Goal: Find specific page/section: Find specific page/section

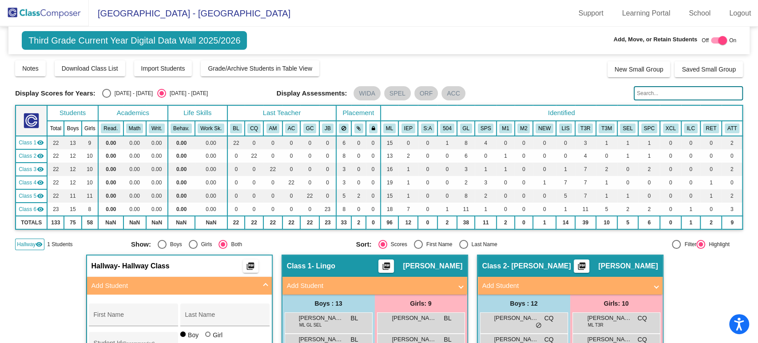
scroll to position [99, 0]
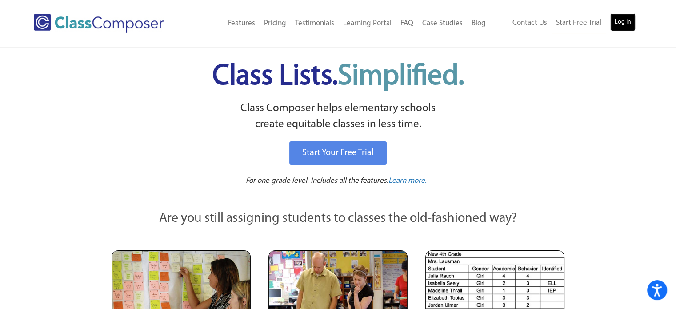
click at [622, 21] on link "Log In" at bounding box center [622, 22] width 25 height 18
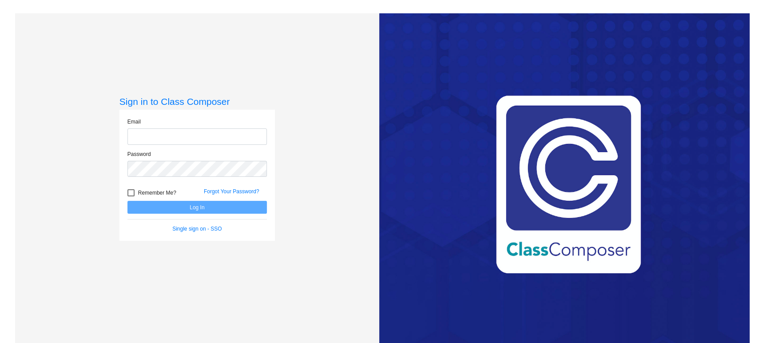
type input "meghan.fulmer@irsd.k12.de.us"
click at [236, 209] on button "Log In" at bounding box center [196, 207] width 139 height 13
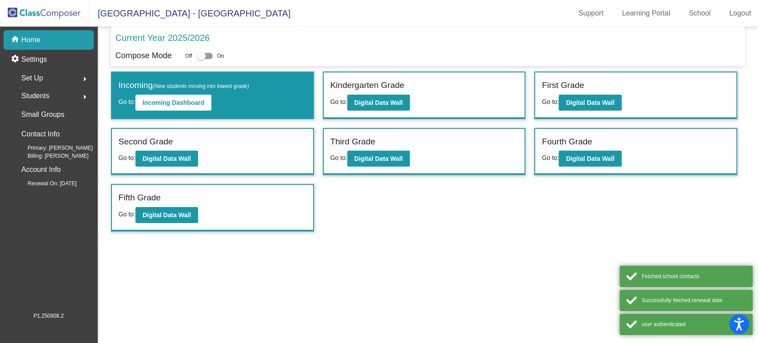
click at [393, 167] on div "Third Grade Go to: Digital Data Wall" at bounding box center [424, 152] width 201 height 46
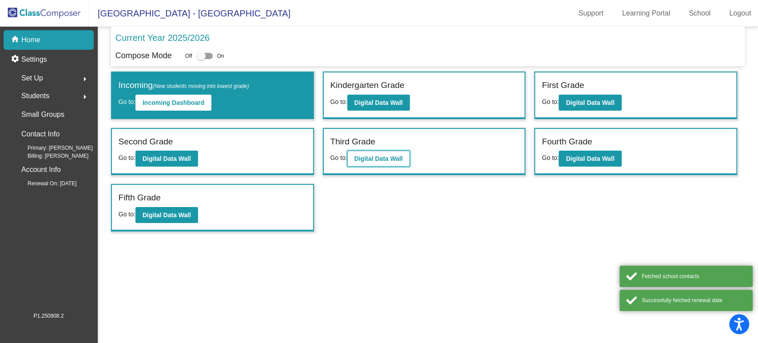
click at [389, 161] on button "Digital Data Wall" at bounding box center [378, 159] width 63 height 16
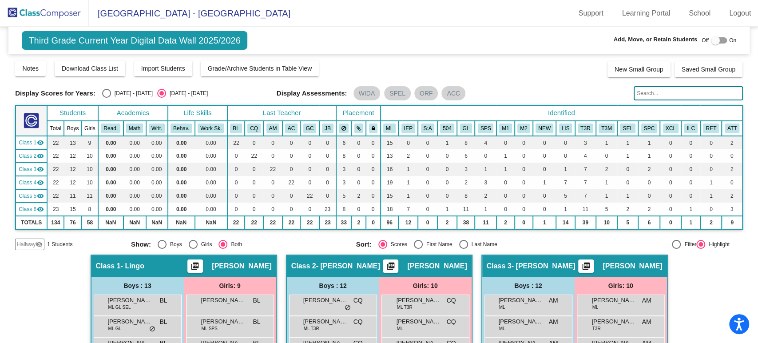
click at [33, 245] on span "Hallway" at bounding box center [26, 244] width 19 height 8
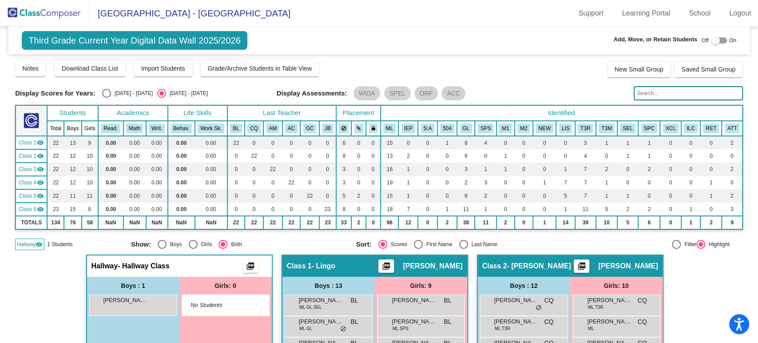
scroll to position [99, 0]
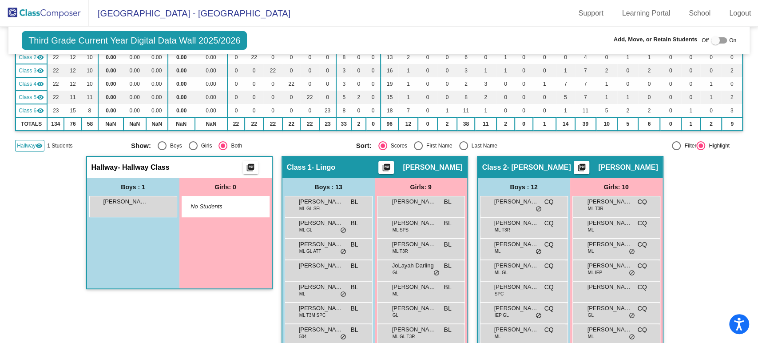
click at [713, 41] on div at bounding box center [715, 40] width 9 height 9
checkbox input "true"
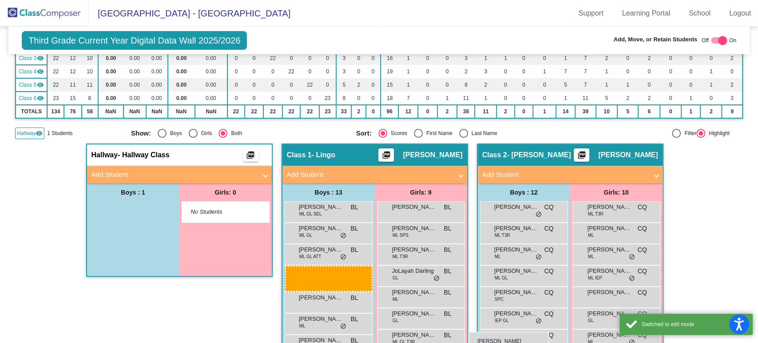
scroll to position [111, 0]
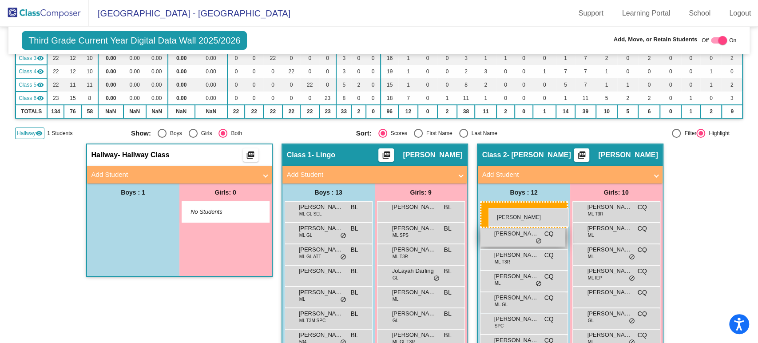
drag, startPoint x: 131, startPoint y: 221, endPoint x: 488, endPoint y: 208, distance: 357.4
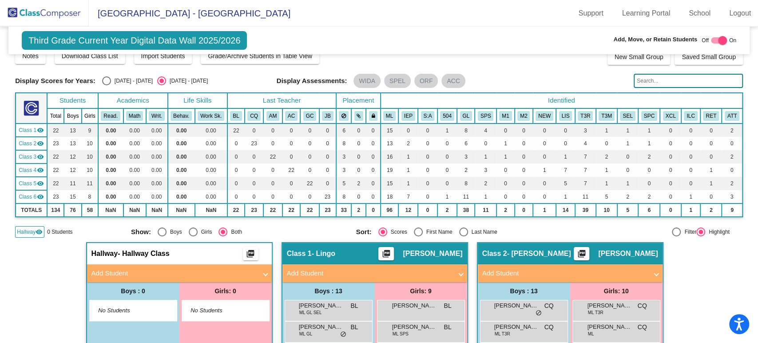
scroll to position [0, 0]
